Goal: Task Accomplishment & Management: Manage account settings

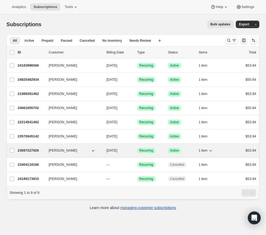
click at [60, 149] on span "[PERSON_NAME]" at bounding box center [63, 150] width 29 height 5
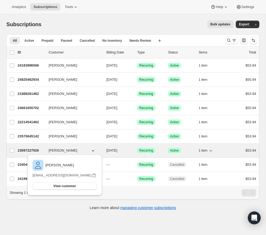
click at [60, 148] on span "[PERSON_NAME]" at bounding box center [63, 150] width 29 height 5
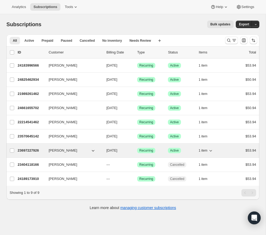
click at [33, 151] on p "23697227926" at bounding box center [31, 150] width 27 height 5
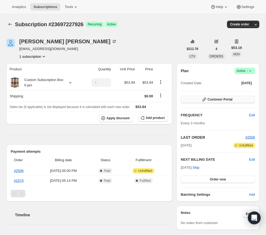
click at [226, 100] on span "Customer Portal" at bounding box center [220, 99] width 25 height 4
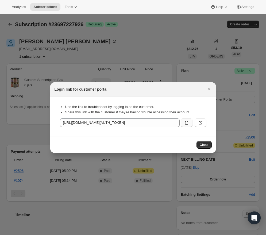
click at [187, 123] on icon ":r4c:" at bounding box center [186, 122] width 5 height 5
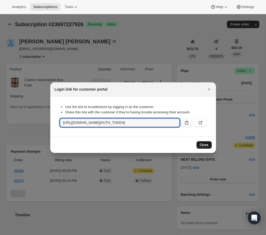
click at [202, 145] on span "Close" at bounding box center [204, 145] width 9 height 4
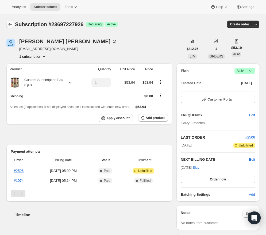
click at [9, 24] on icon "Subscriptions" at bounding box center [10, 24] width 3 height 3
